Goal: Task Accomplishment & Management: Complete application form

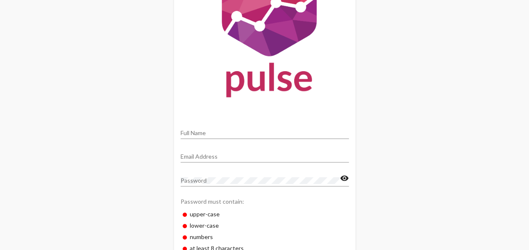
scroll to position [123, 0]
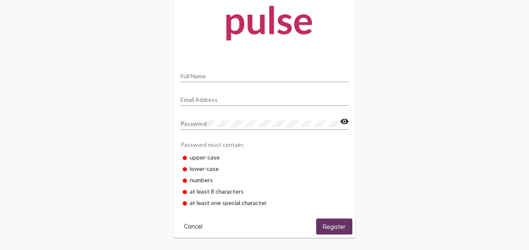
click at [235, 74] on input "Full Name" at bounding box center [264, 76] width 168 height 7
type input "[PERSON_NAME]"
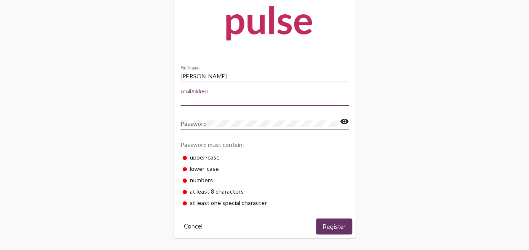
type input "A"
click at [251, 77] on input "[PERSON_NAME]" at bounding box center [264, 76] width 168 height 7
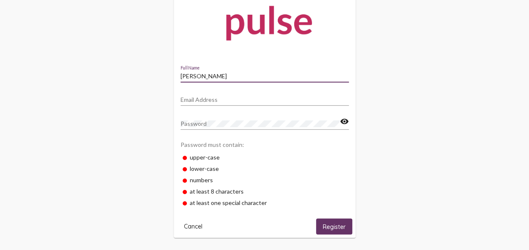
type input "[PERSON_NAME]"
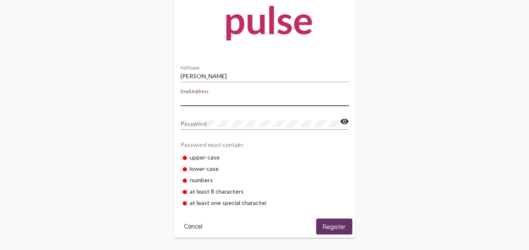
click at [224, 98] on input "Email Address" at bounding box center [264, 99] width 168 height 7
type input "[EMAIL_ADDRESS][DOMAIN_NAME]"
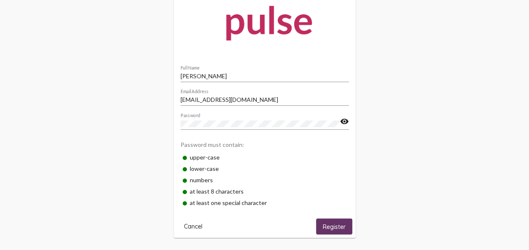
click at [341, 124] on mat-icon "visibility" at bounding box center [344, 121] width 9 height 10
click at [342, 122] on mat-icon "visibility_off" at bounding box center [344, 121] width 9 height 10
click at [325, 223] on span "Register" at bounding box center [334, 227] width 23 height 8
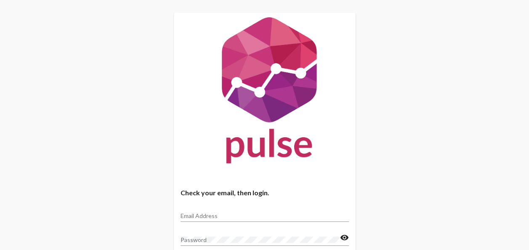
type input "[EMAIL_ADDRESS][DOMAIN_NAME]"
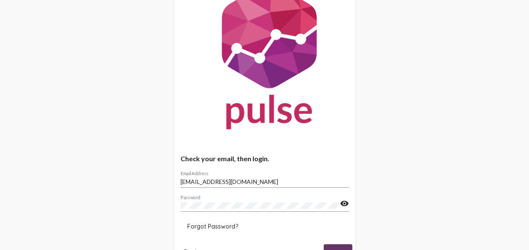
scroll to position [74, 0]
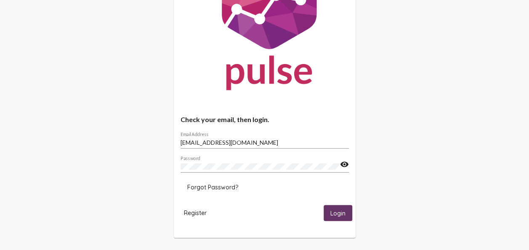
click at [332, 211] on span "Login" at bounding box center [337, 213] width 15 height 8
